Goal: Task Accomplishment & Management: Manage account settings

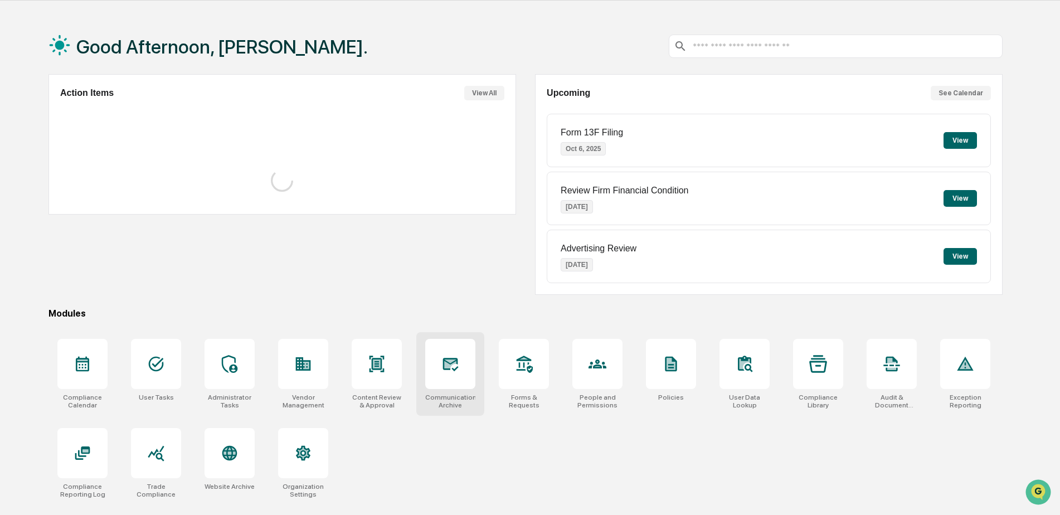
scroll to position [53, 0]
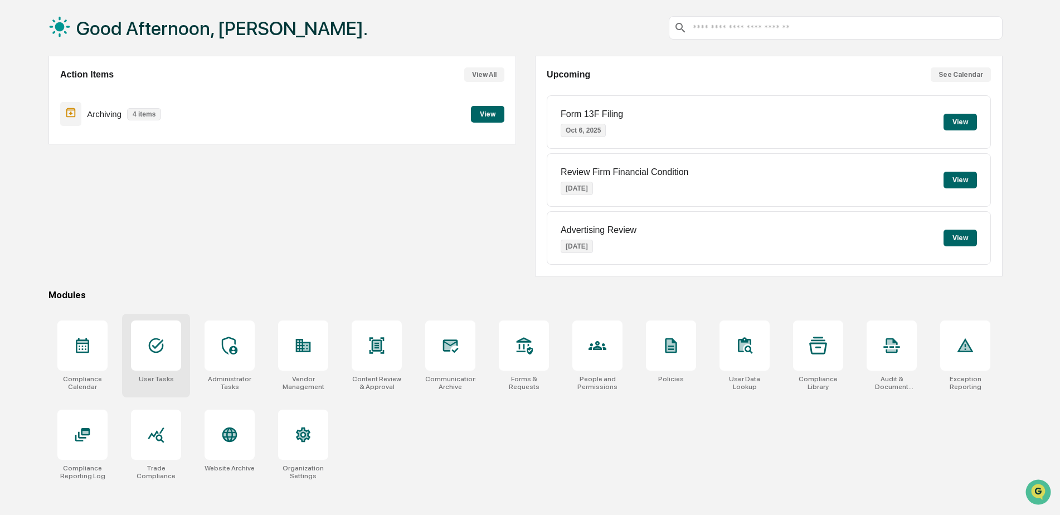
click at [160, 349] on icon at bounding box center [156, 346] width 18 height 18
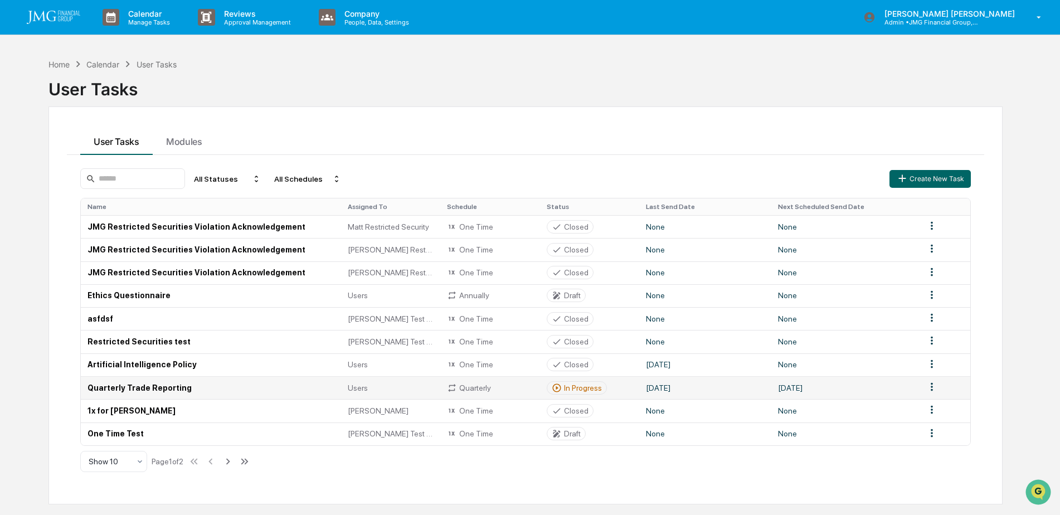
click at [187, 388] on td "Quarterly Trade Reporting" at bounding box center [211, 387] width 260 height 23
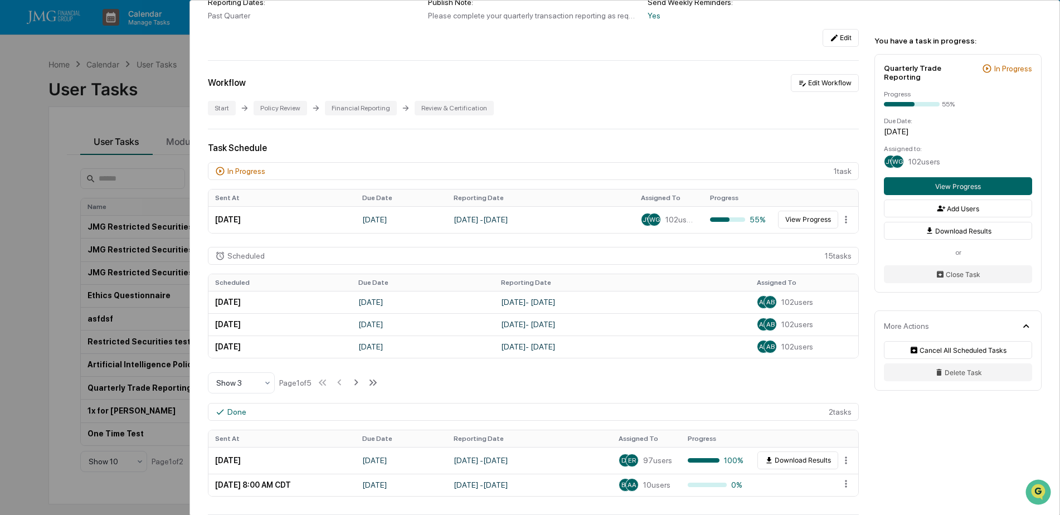
scroll to position [167, 0]
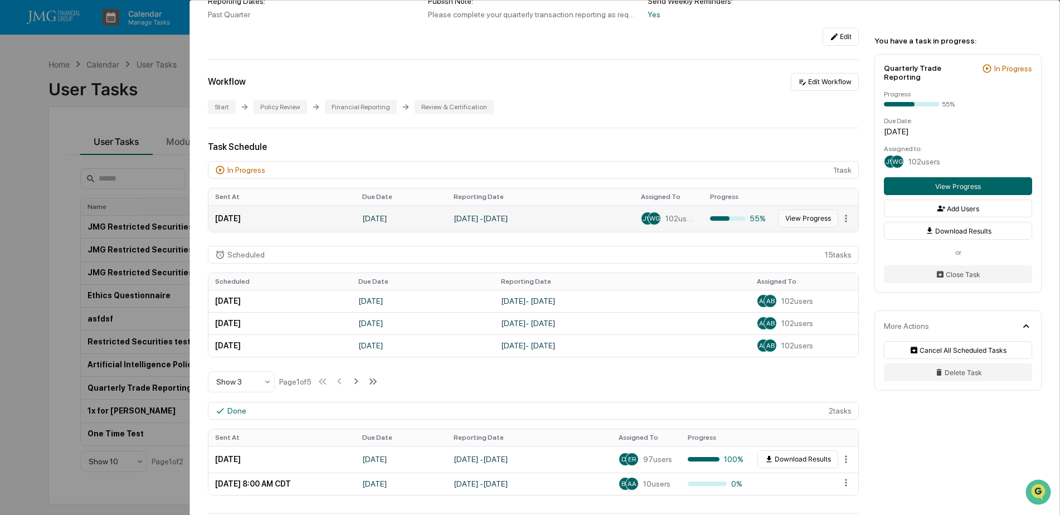
click at [811, 223] on button "View Progress" at bounding box center [808, 219] width 60 height 18
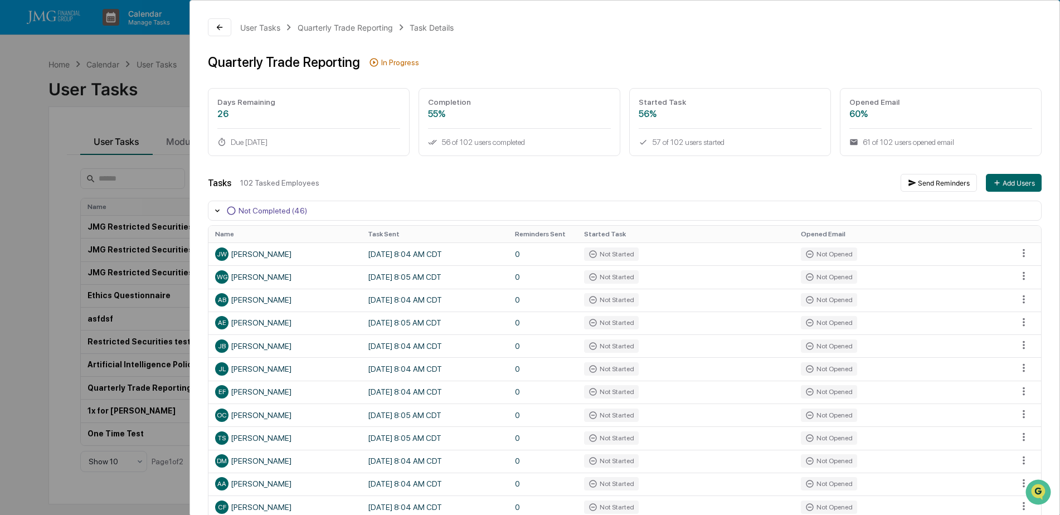
click at [169, 97] on div "User Tasks Quarterly Trade Reporting Task Details Quarterly Trade Reporting In …" at bounding box center [530, 257] width 1060 height 515
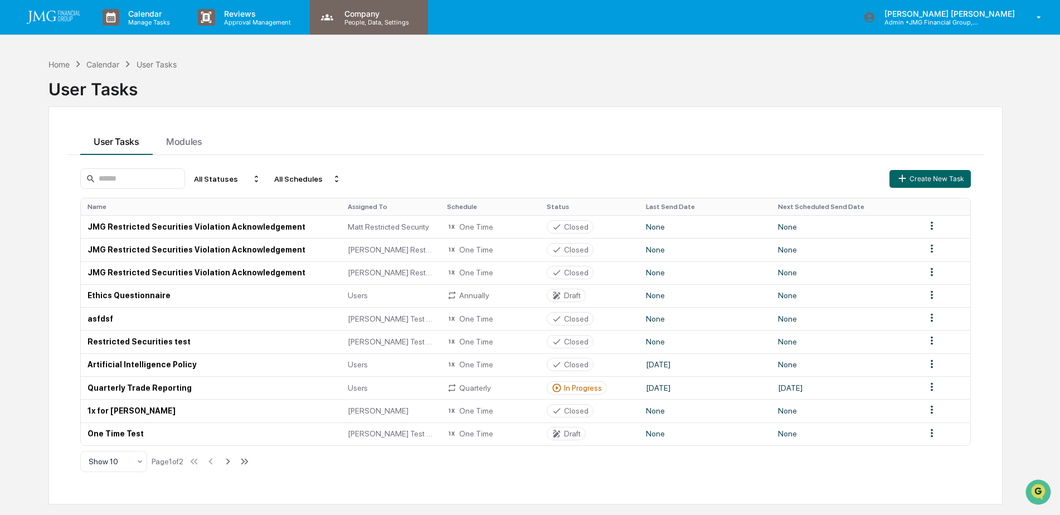
click at [383, 19] on p "People, Data, Settings" at bounding box center [374, 22] width 79 height 8
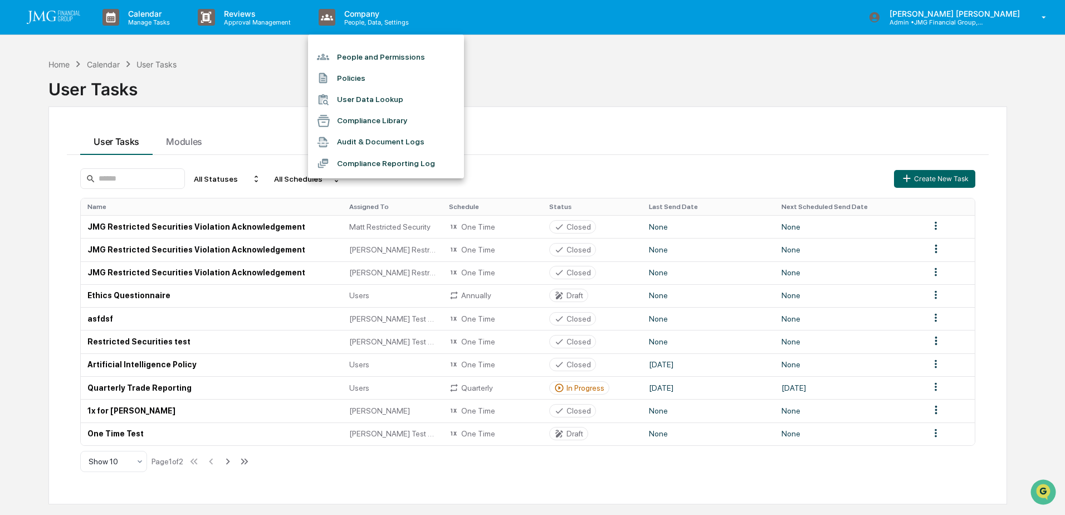
click at [372, 63] on li "People and Permissions" at bounding box center [386, 56] width 156 height 21
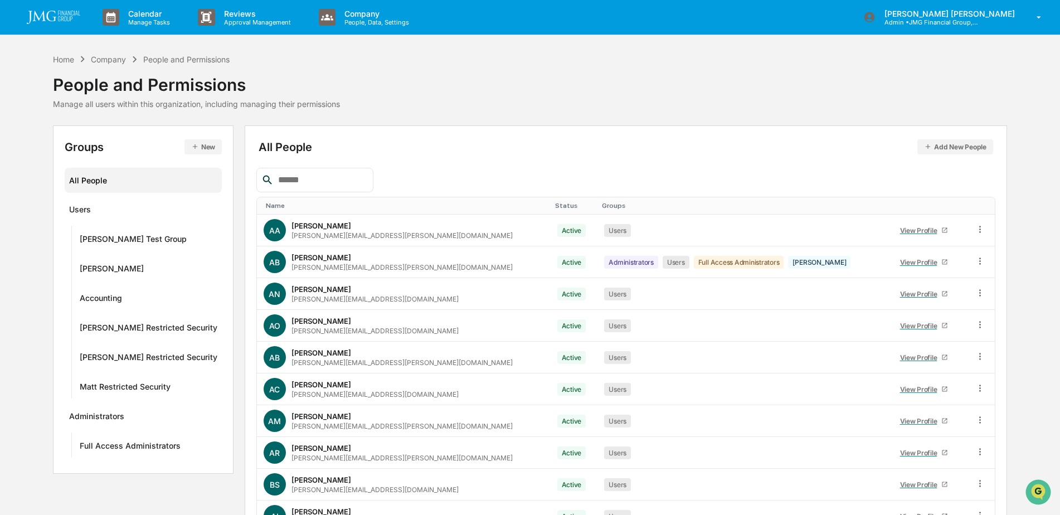
click at [362, 179] on input "text" at bounding box center [321, 180] width 95 height 14
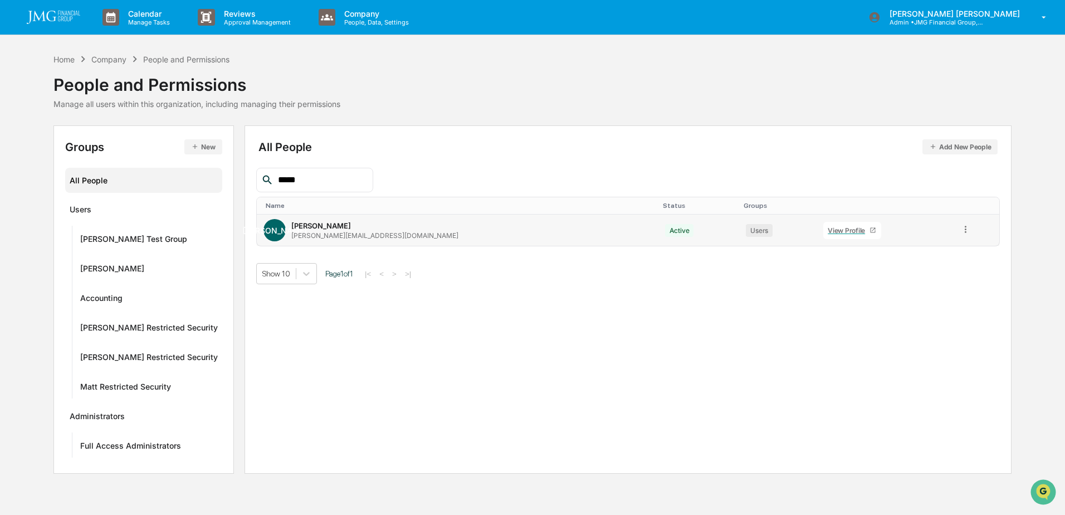
type input "*****"
click at [828, 229] on div "View Profile" at bounding box center [849, 230] width 42 height 8
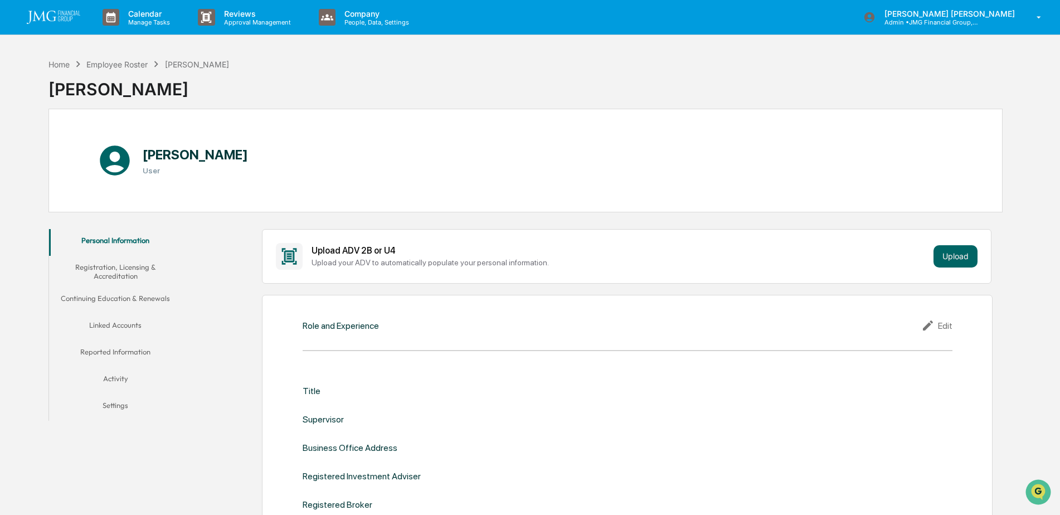
click at [116, 327] on button "Linked Accounts" at bounding box center [115, 327] width 133 height 27
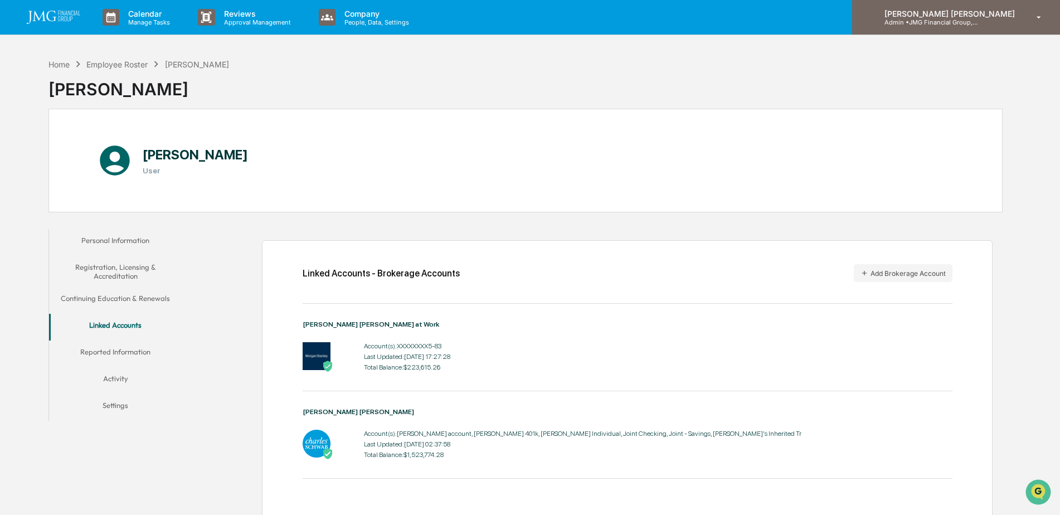
click at [943, 28] on div "[PERSON_NAME] [PERSON_NAME] Admin • JMG Financial Group, Ltd." at bounding box center [956, 17] width 208 height 35
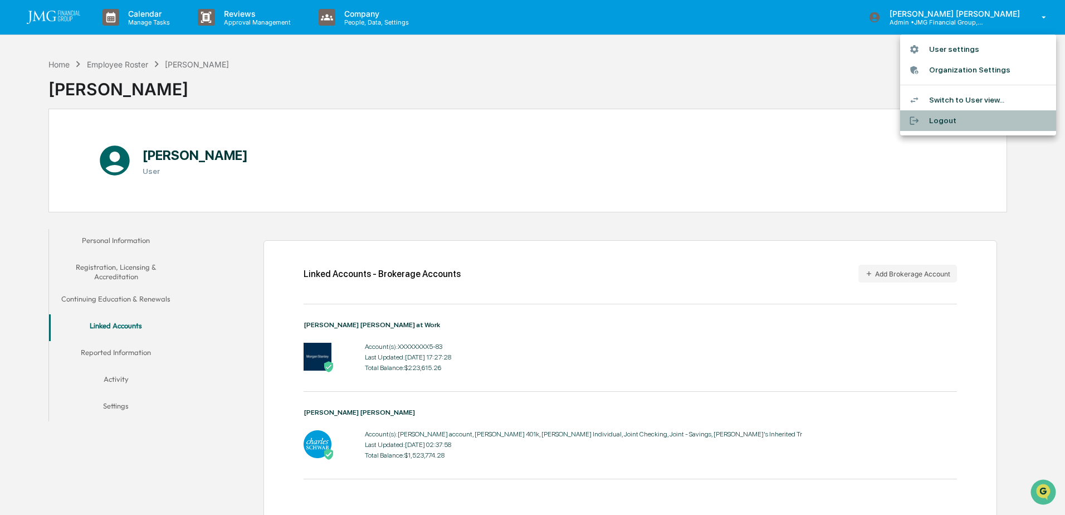
click at [966, 116] on li "Logout" at bounding box center [978, 120] width 156 height 21
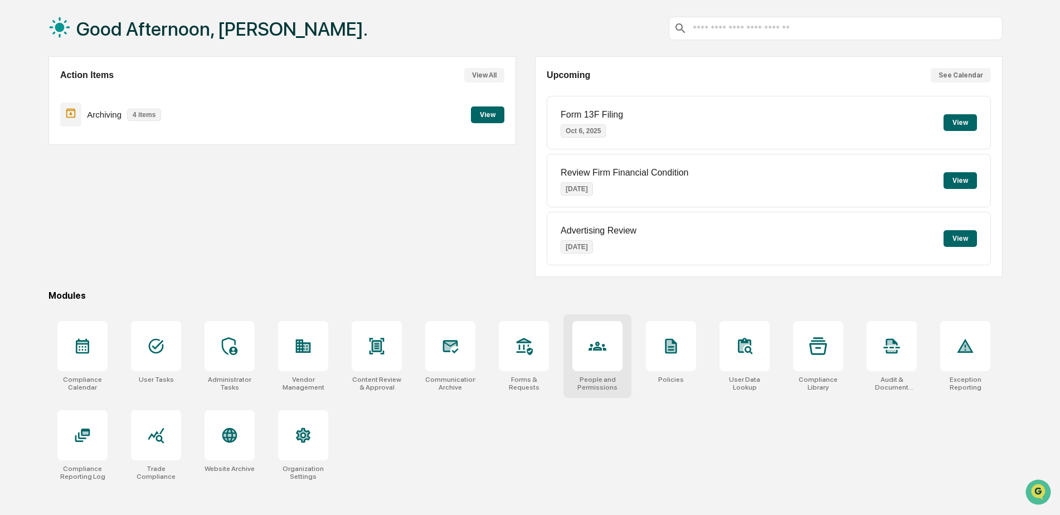
scroll to position [53, 0]
click at [172, 366] on div at bounding box center [156, 345] width 50 height 50
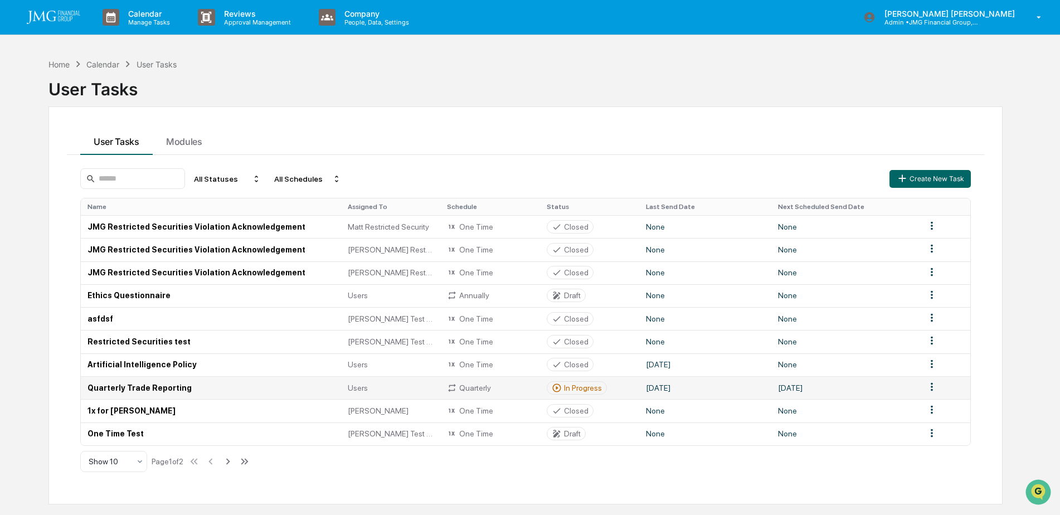
click at [181, 391] on td "Quarterly Trade Reporting" at bounding box center [211, 387] width 260 height 23
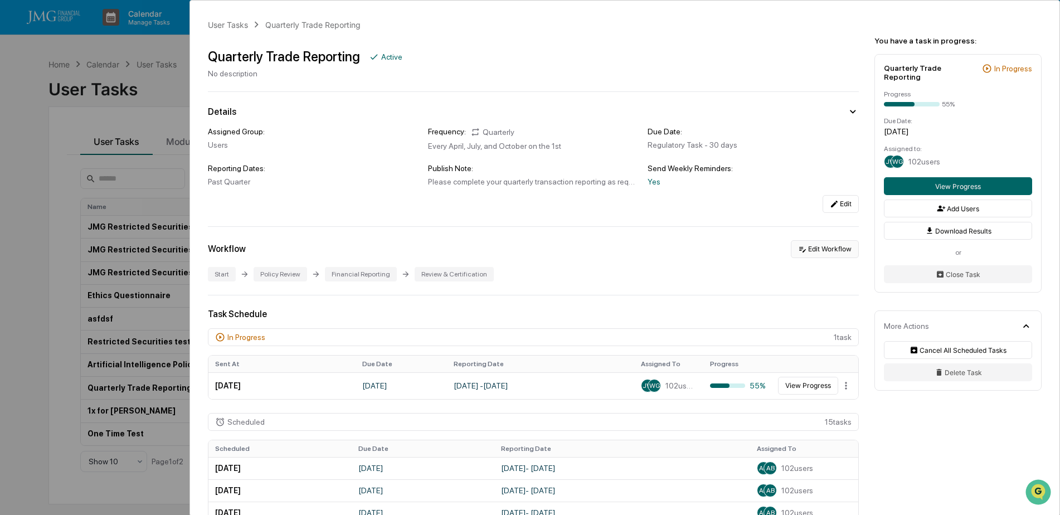
click at [819, 251] on button "Edit Workflow" at bounding box center [825, 249] width 68 height 18
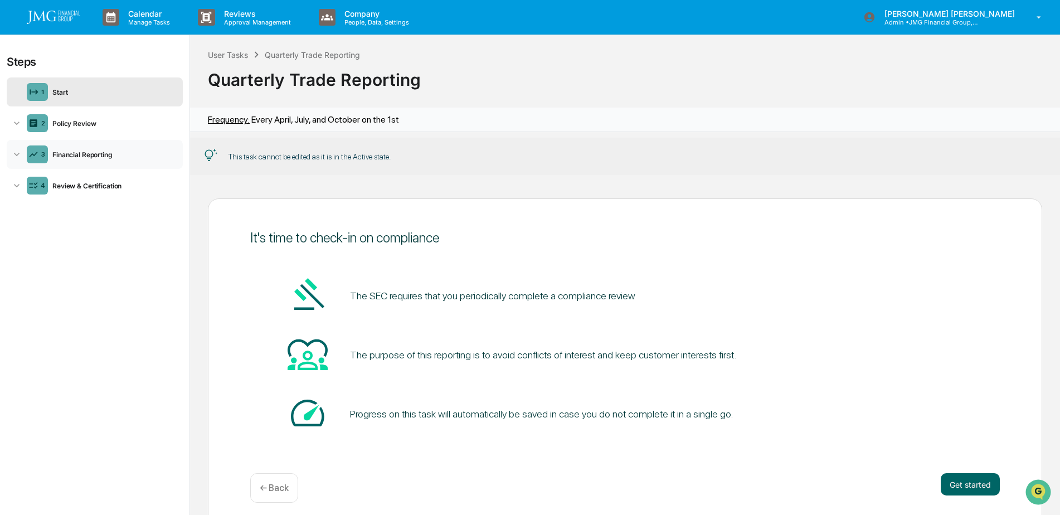
click at [99, 157] on div "Financial Reporting" at bounding box center [113, 154] width 130 height 8
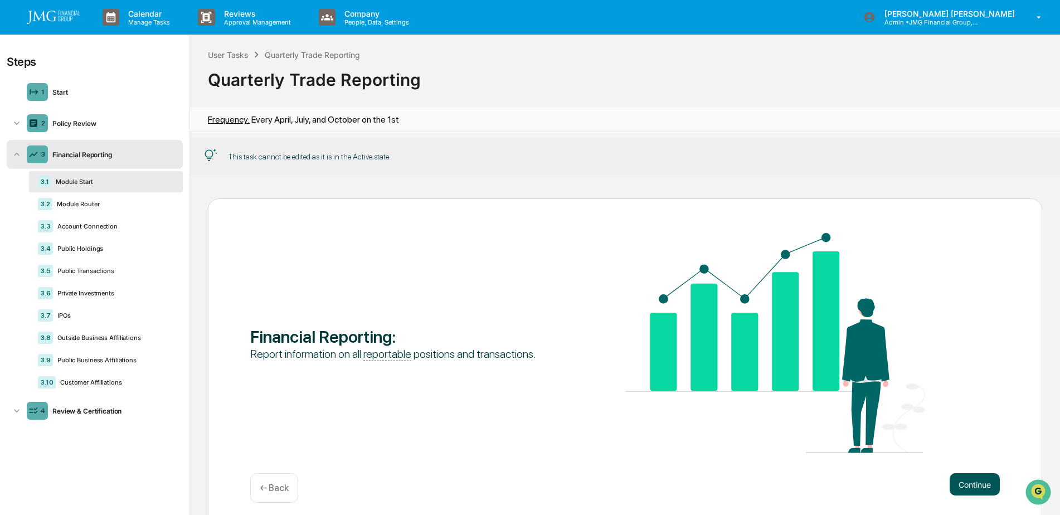
click at [975, 488] on button "Continue" at bounding box center [974, 484] width 50 height 22
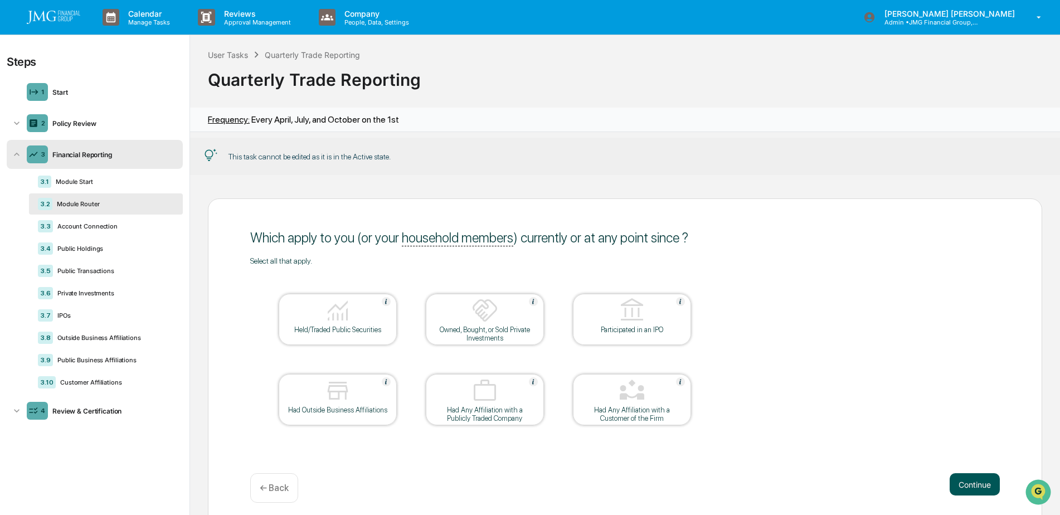
click at [975, 488] on button "Continue" at bounding box center [974, 484] width 50 height 22
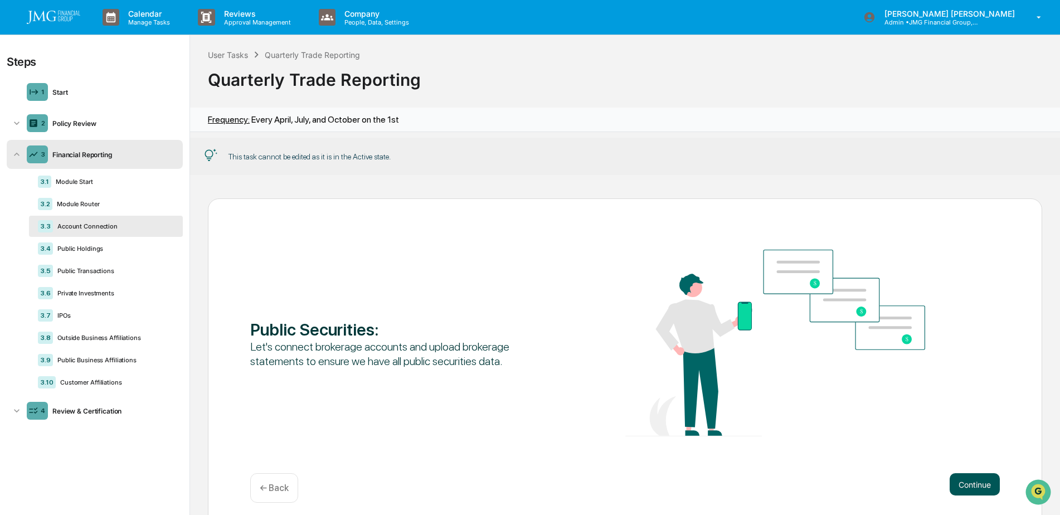
click at [975, 487] on button "Continue" at bounding box center [974, 484] width 50 height 22
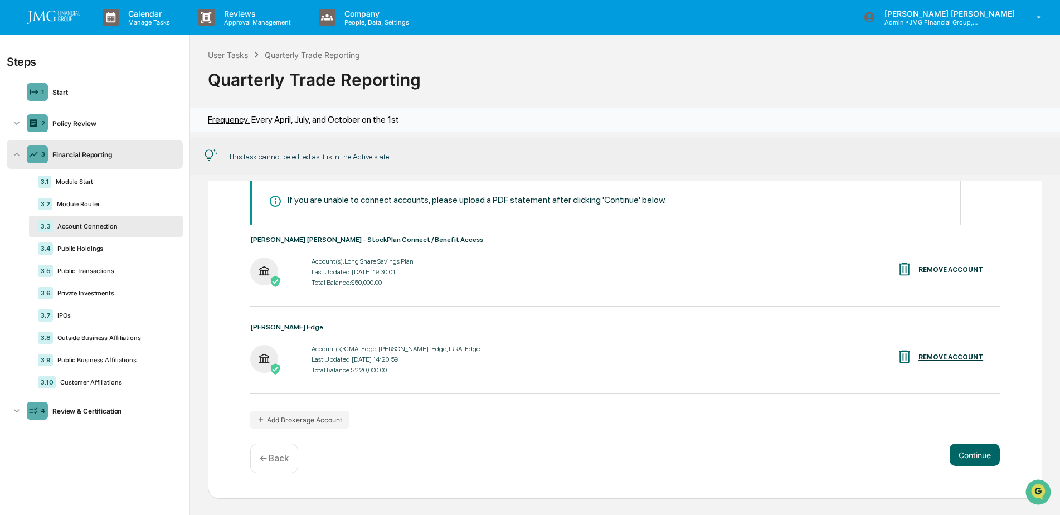
scroll to position [86, 0]
click at [970, 451] on button "Continue" at bounding box center [974, 454] width 50 height 22
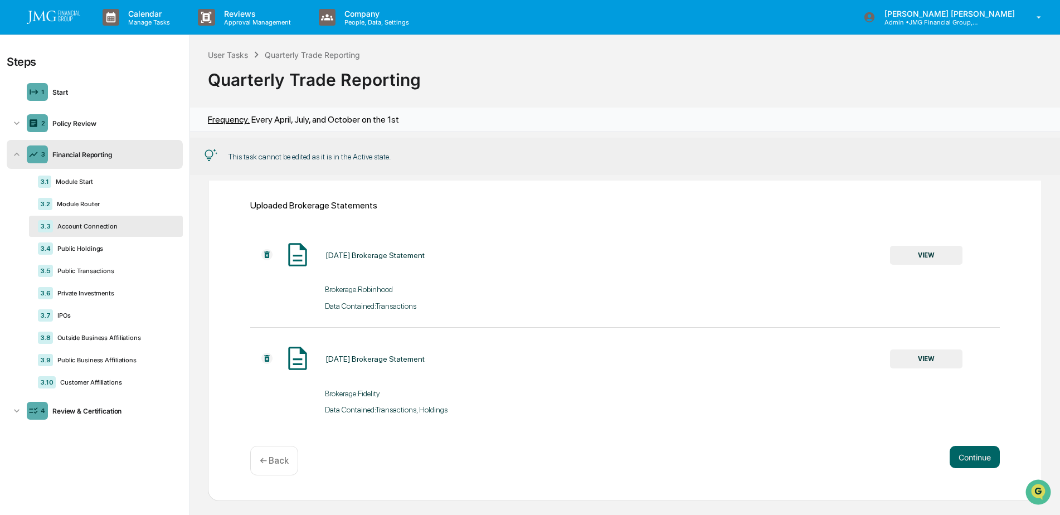
scroll to position [170, 0]
click at [959, 457] on button "Continue" at bounding box center [974, 455] width 50 height 22
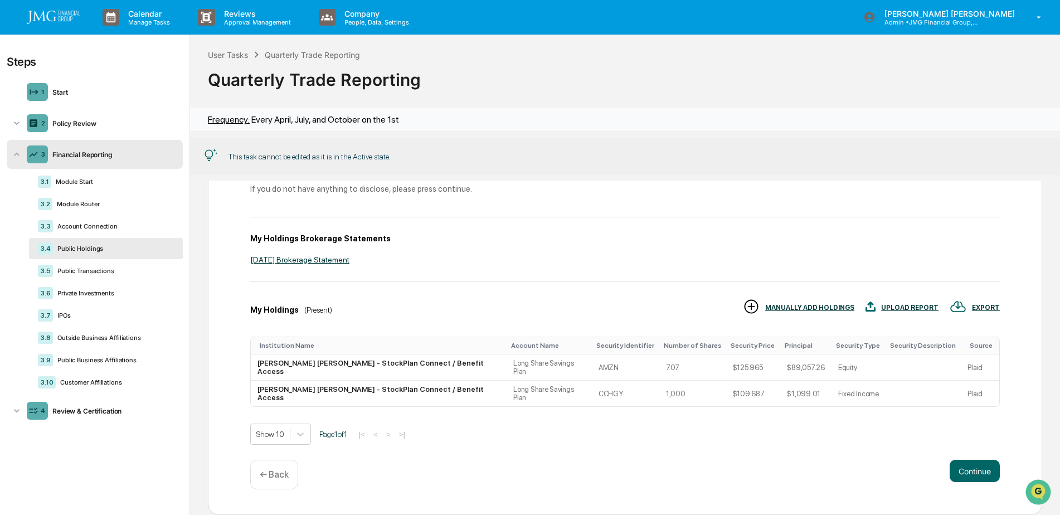
scroll to position [1, 0]
click at [962, 459] on button "Continue" at bounding box center [974, 470] width 50 height 22
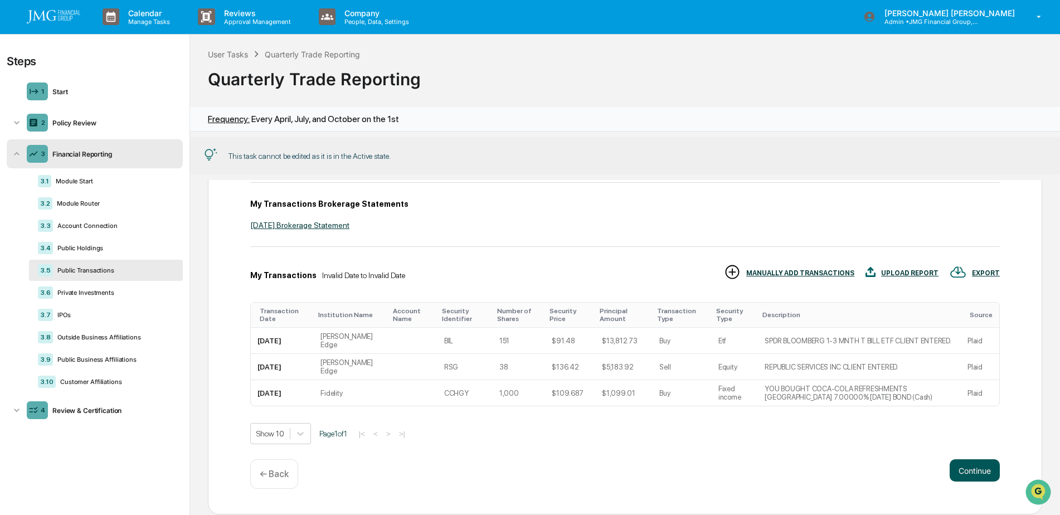
click at [963, 459] on button "Continue" at bounding box center [974, 470] width 50 height 22
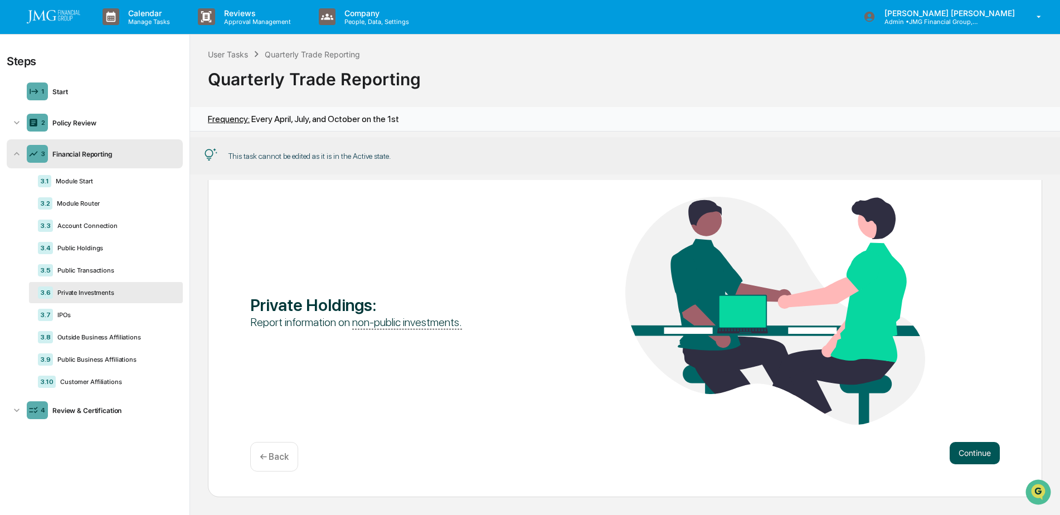
scroll to position [30, 0]
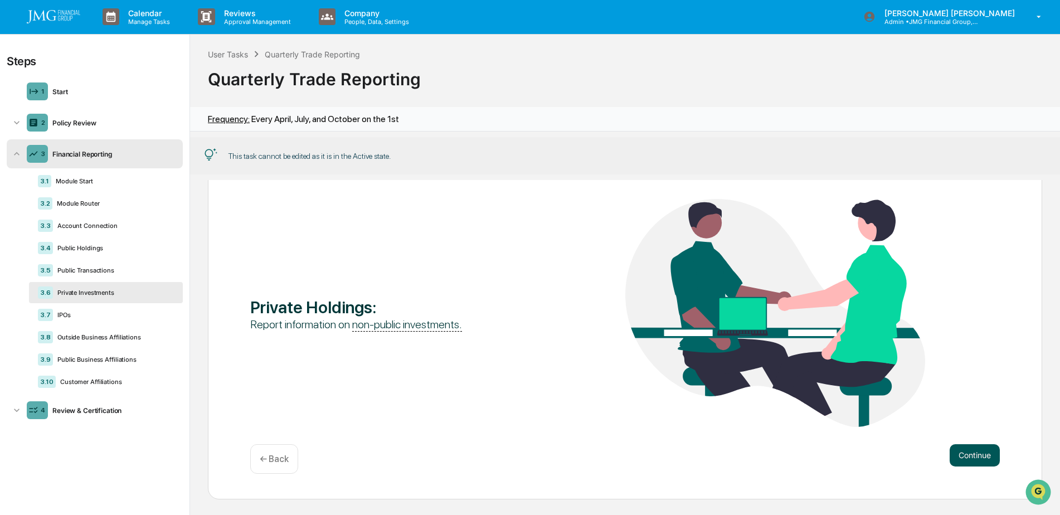
click at [963, 452] on button "Continue" at bounding box center [974, 455] width 50 height 22
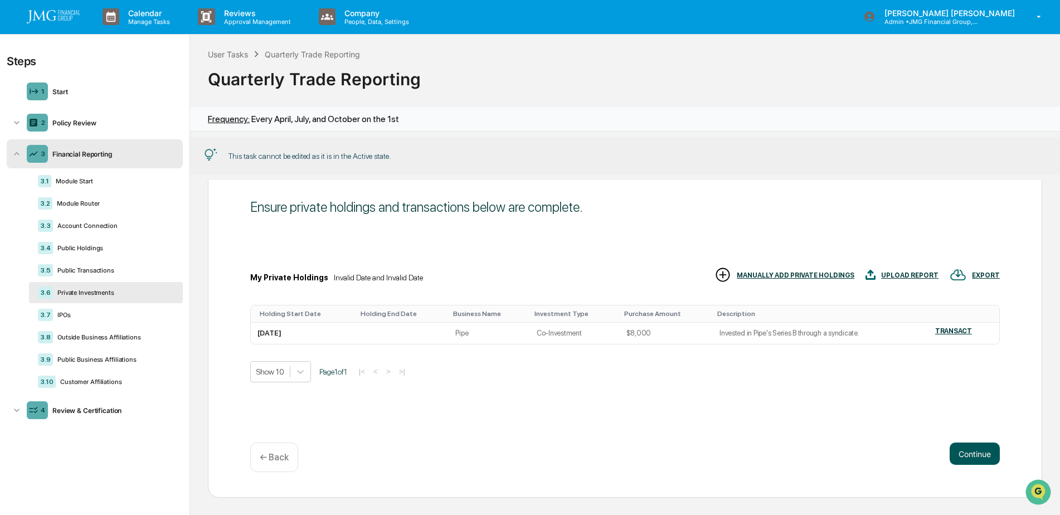
click at [963, 452] on button "Continue" at bounding box center [974, 453] width 50 height 22
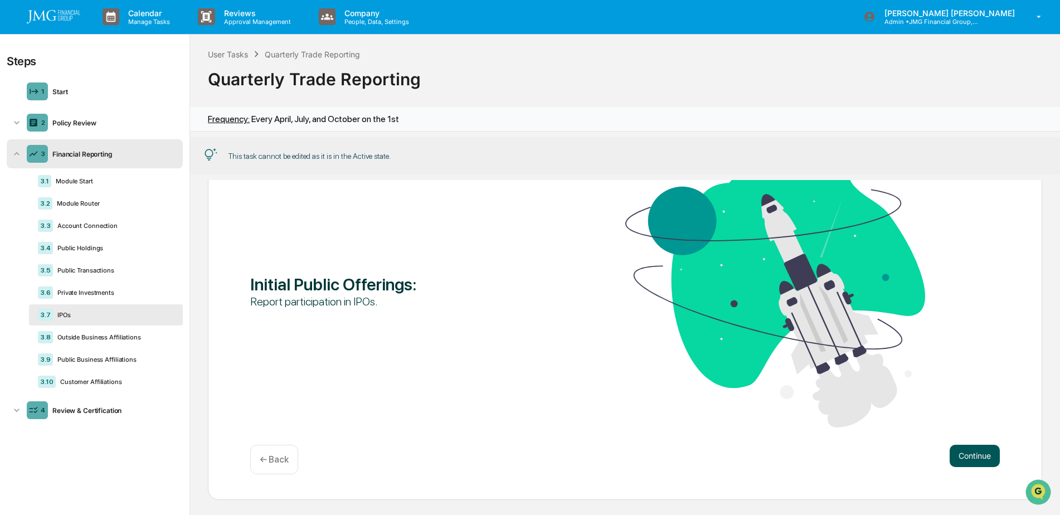
click at [963, 452] on button "Continue" at bounding box center [974, 456] width 50 height 22
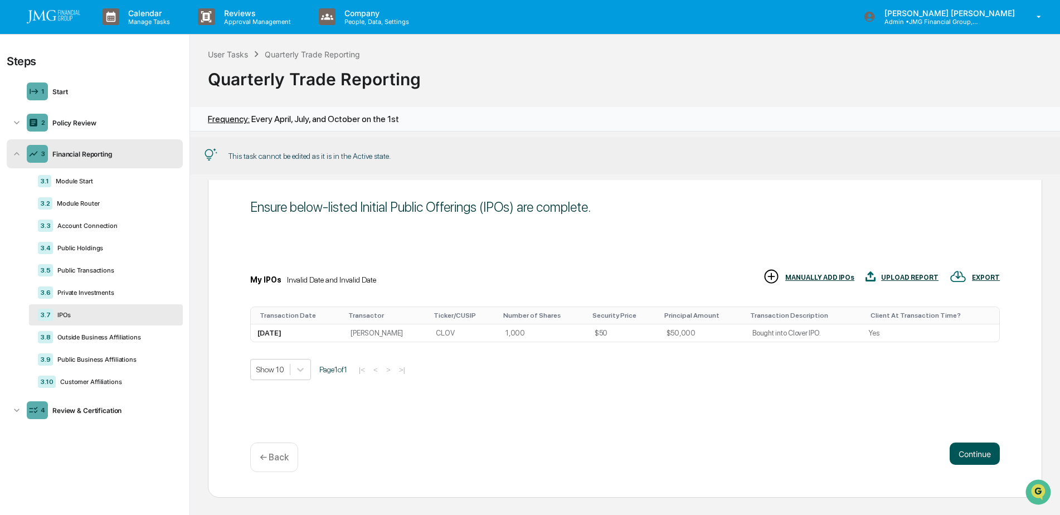
click at [965, 453] on button "Continue" at bounding box center [974, 453] width 50 height 22
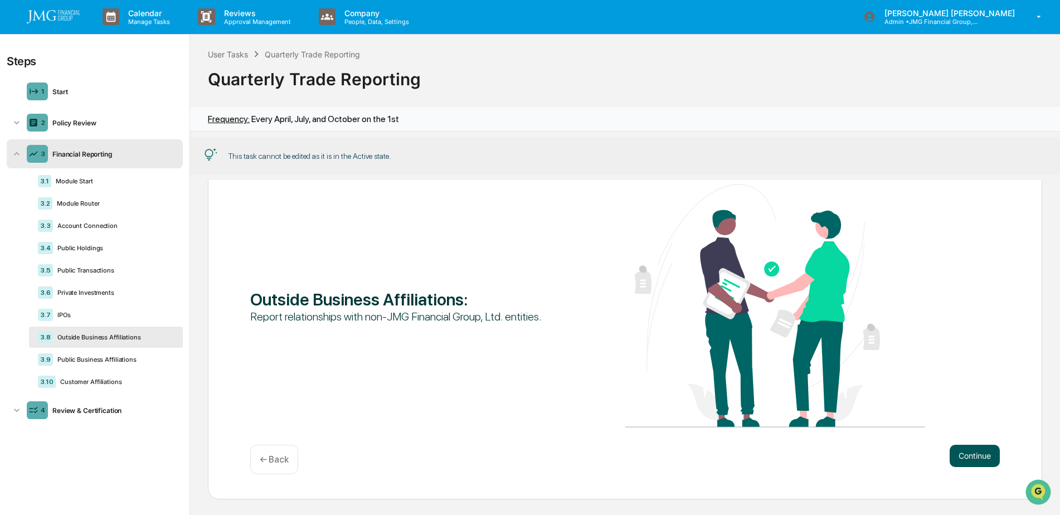
click at [965, 453] on button "Continue" at bounding box center [974, 456] width 50 height 22
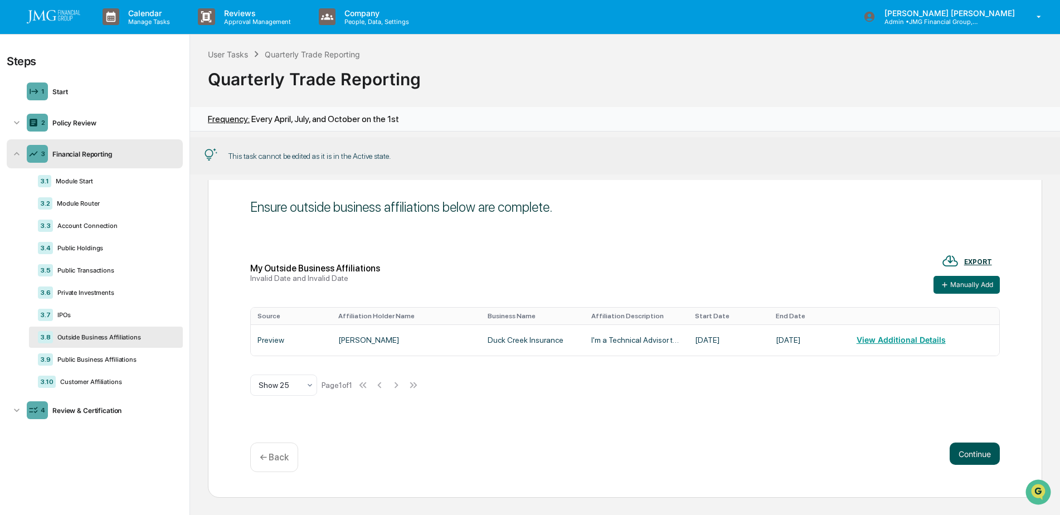
click at [965, 453] on button "Continue" at bounding box center [974, 453] width 50 height 22
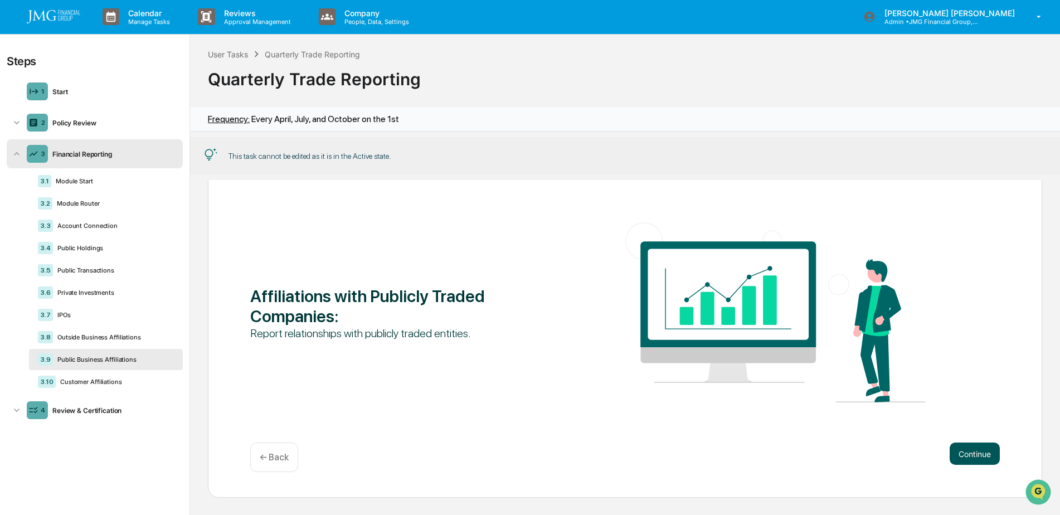
click at [965, 453] on button "Continue" at bounding box center [974, 453] width 50 height 22
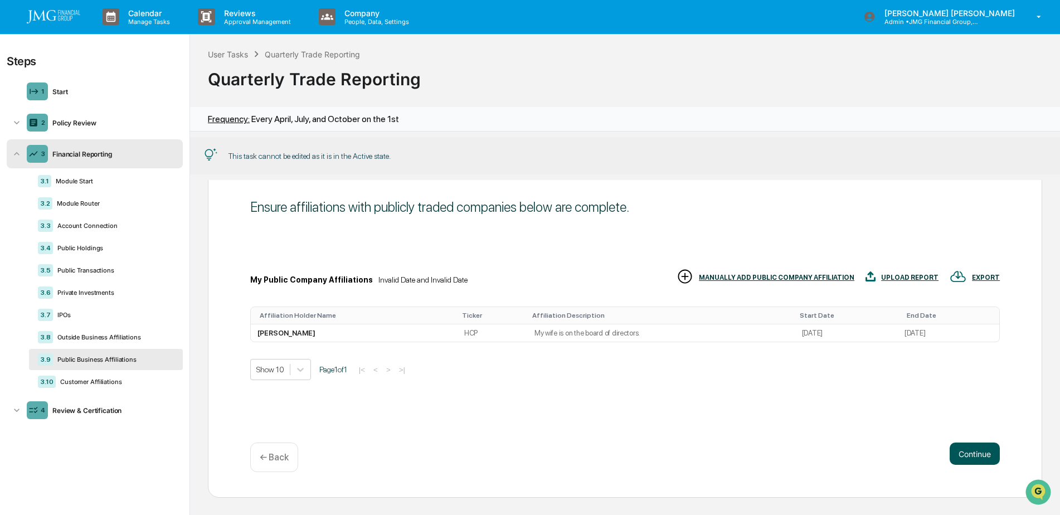
click at [965, 453] on button "Continue" at bounding box center [974, 453] width 50 height 22
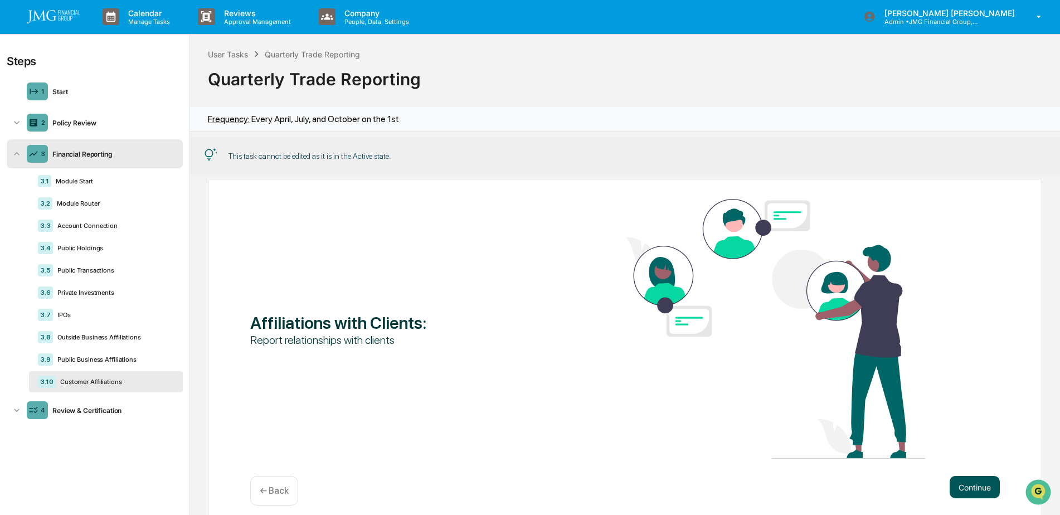
scroll to position [62, 0]
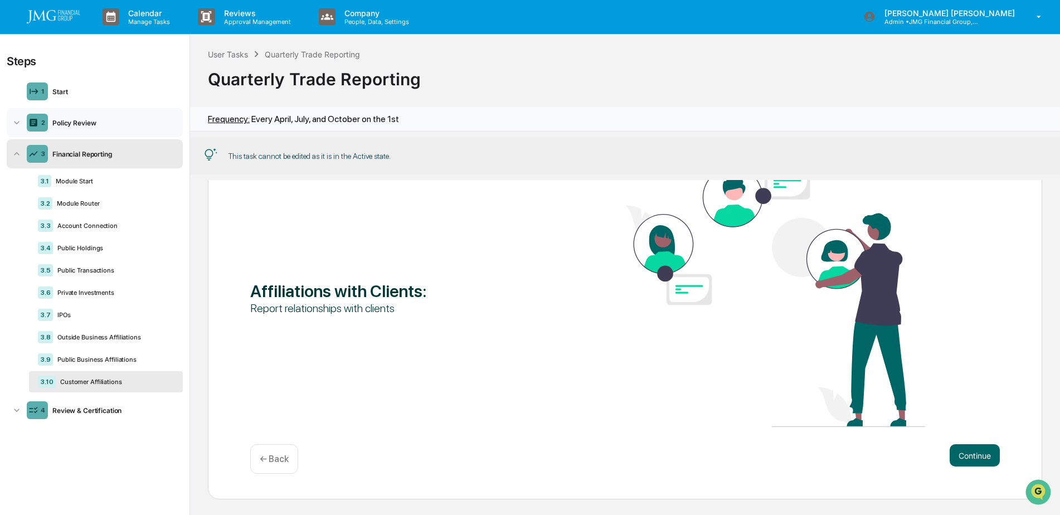
click at [98, 120] on div "Policy Review" at bounding box center [113, 123] width 130 height 8
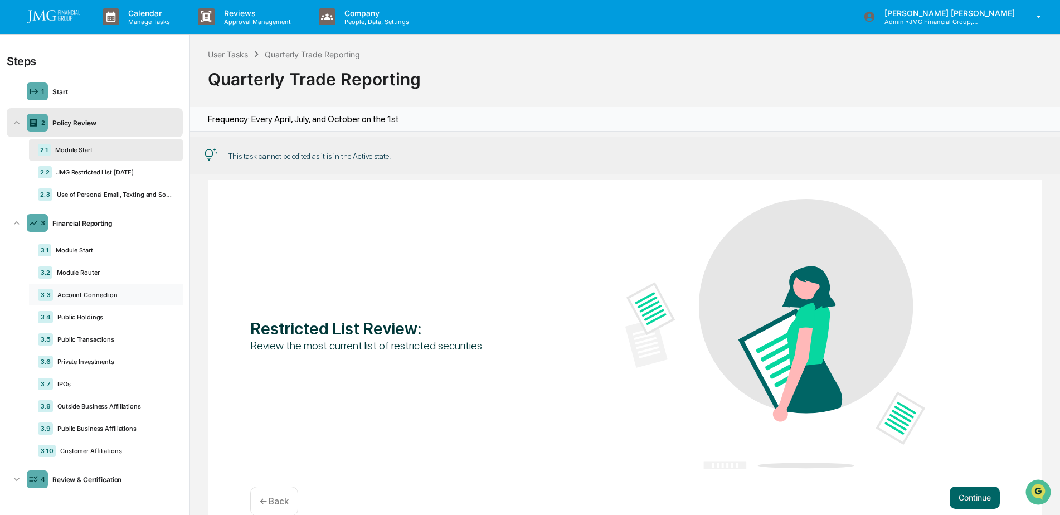
click at [101, 293] on div "Account Connection" at bounding box center [113, 295] width 121 height 8
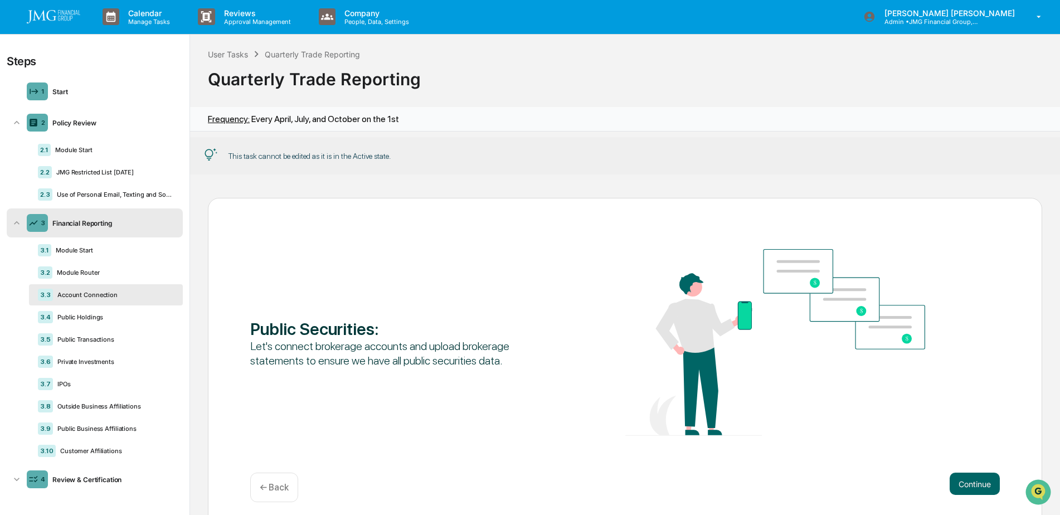
scroll to position [0, 0]
click at [82, 18] on link at bounding box center [60, 17] width 67 height 35
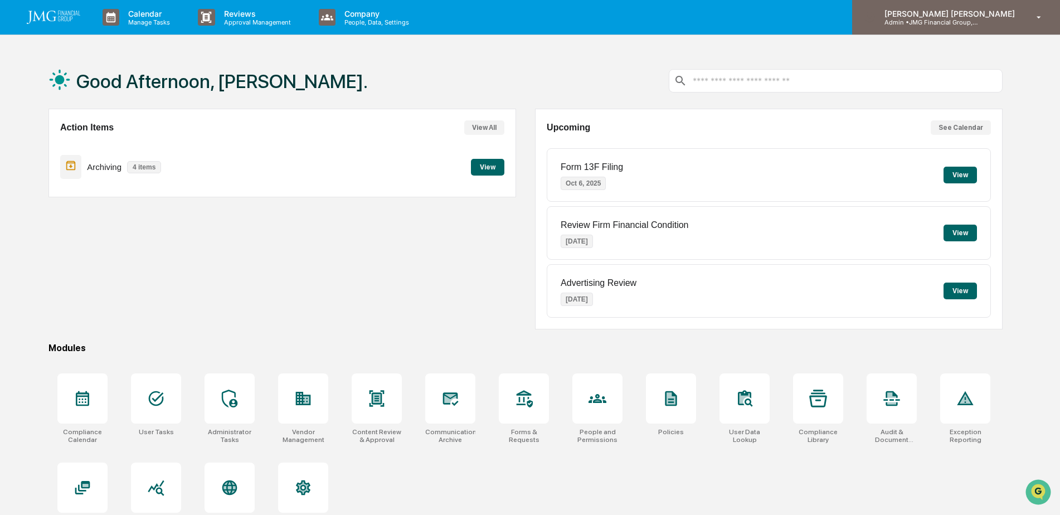
click at [985, 27] on div "[PERSON_NAME] [PERSON_NAME] Admin • JMG Financial Group, Ltd." at bounding box center [956, 17] width 208 height 35
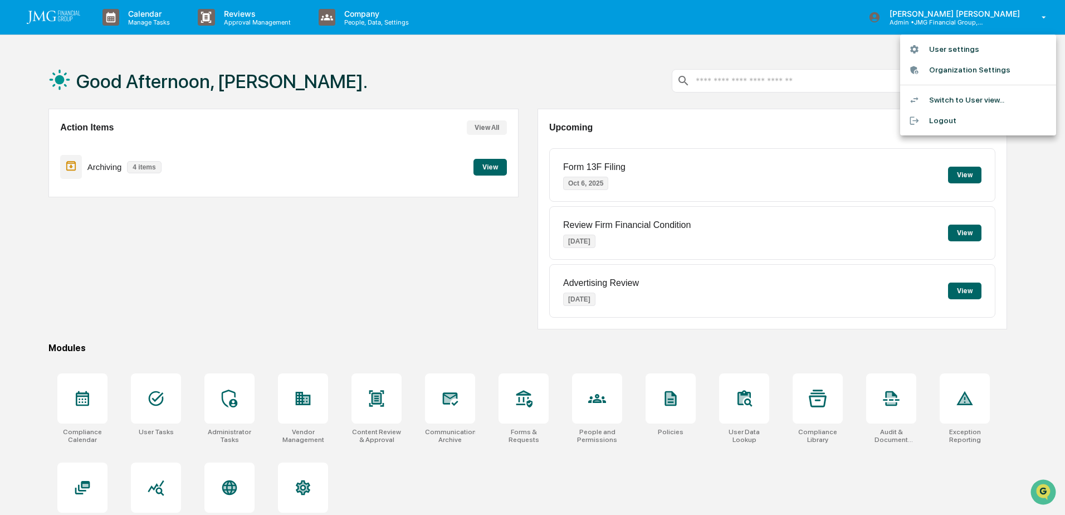
click at [975, 103] on li "Switch to User view..." at bounding box center [978, 100] width 156 height 21
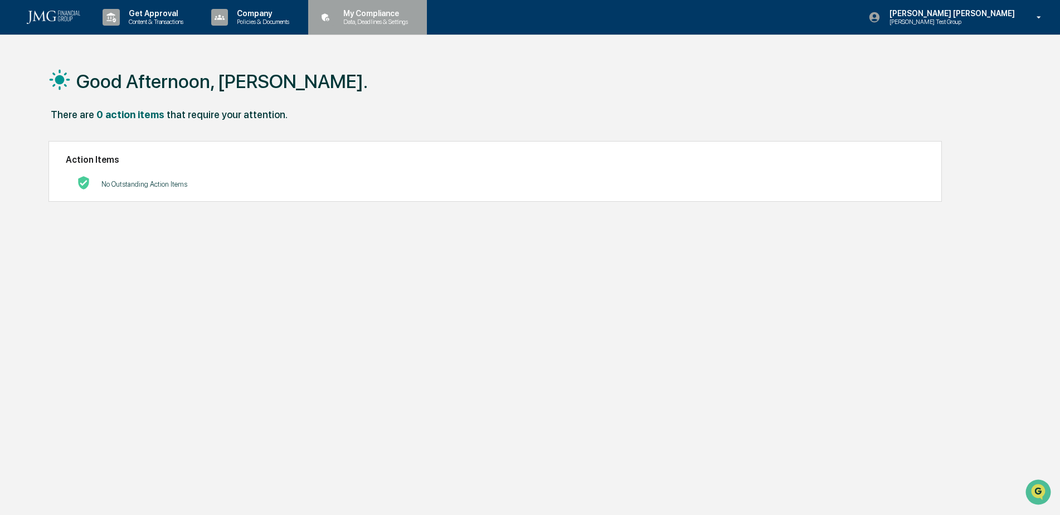
click at [386, 23] on p "Data, Deadlines & Settings" at bounding box center [373, 22] width 79 height 8
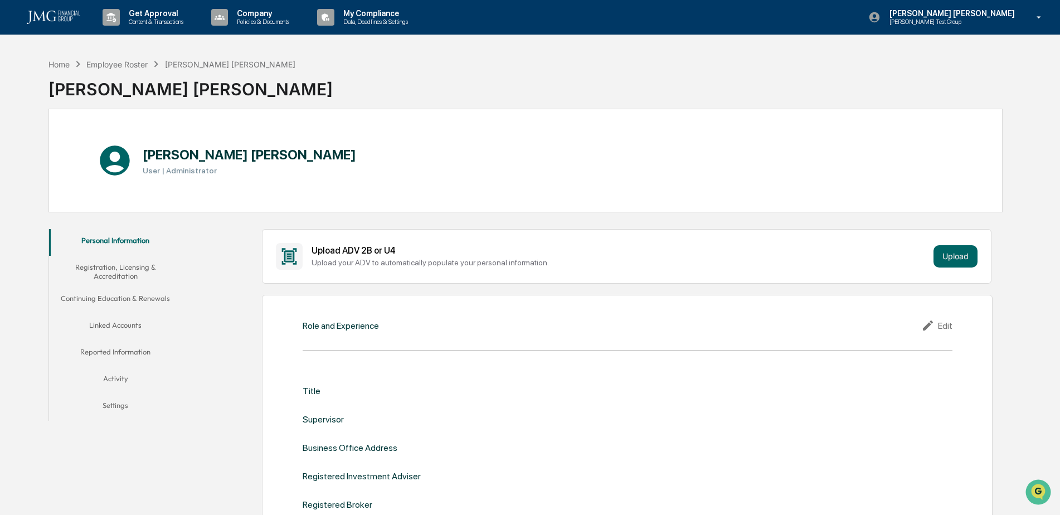
click at [134, 324] on button "Linked Accounts" at bounding box center [115, 327] width 133 height 27
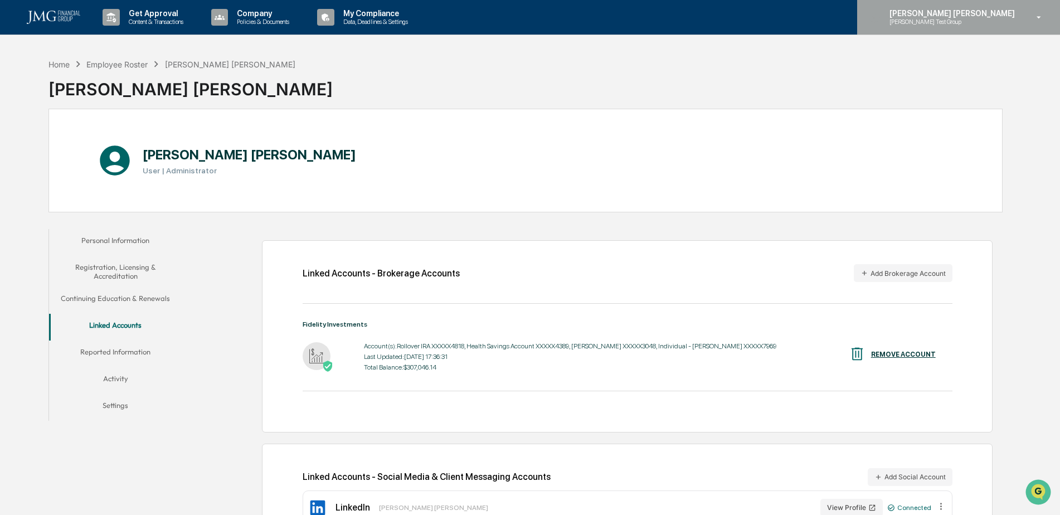
click at [1002, 26] on div "[PERSON_NAME] [PERSON_NAME] [PERSON_NAME] Test Group" at bounding box center [958, 17] width 203 height 35
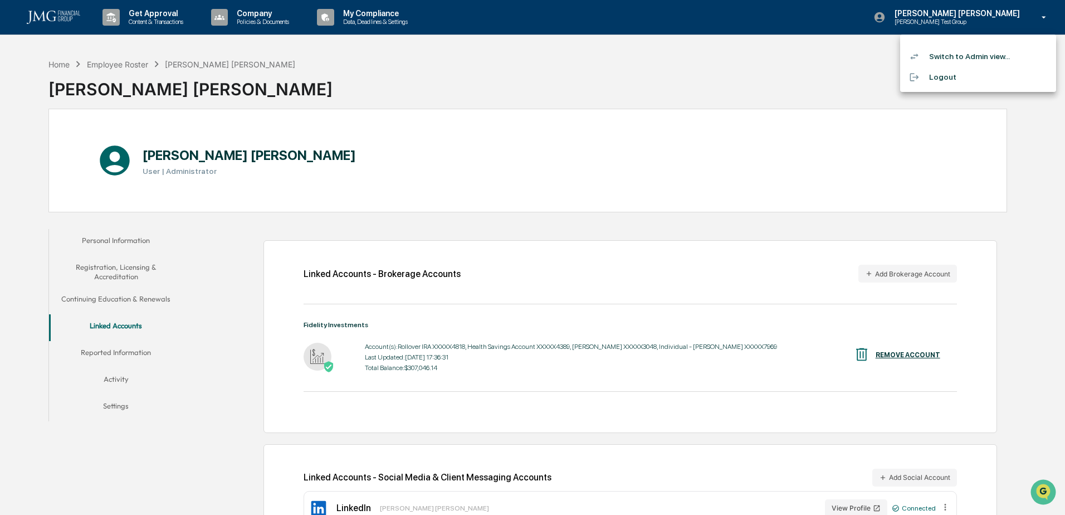
click at [947, 75] on li "Logout" at bounding box center [978, 77] width 156 height 21
